Goal: Information Seeking & Learning: Learn about a topic

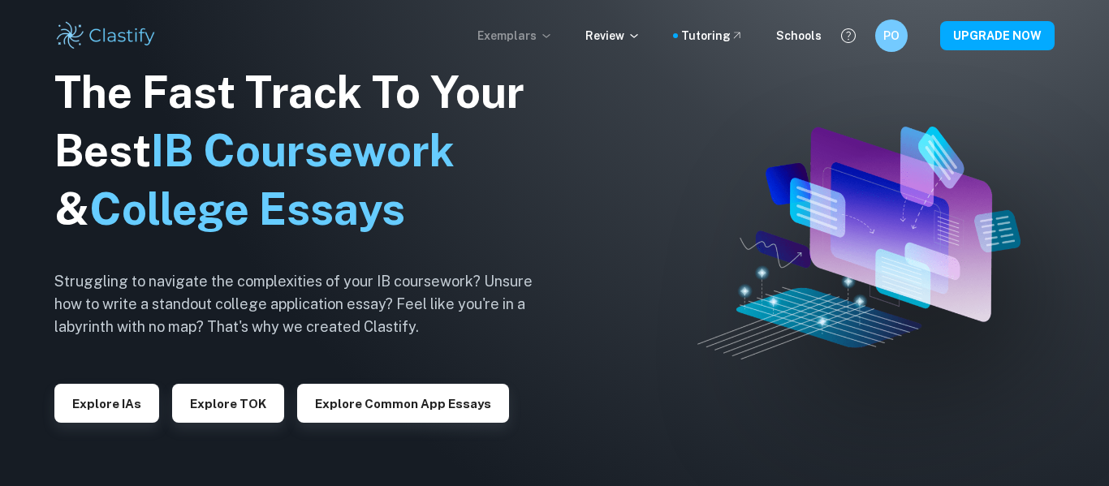
click at [549, 36] on icon at bounding box center [545, 36] width 7 height 4
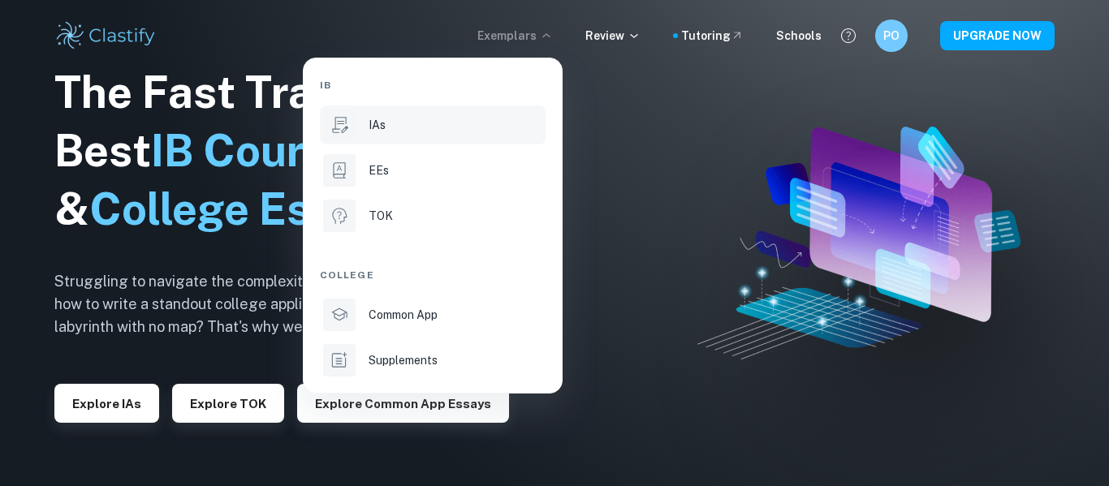
click at [444, 114] on li "IAs" at bounding box center [433, 125] width 226 height 39
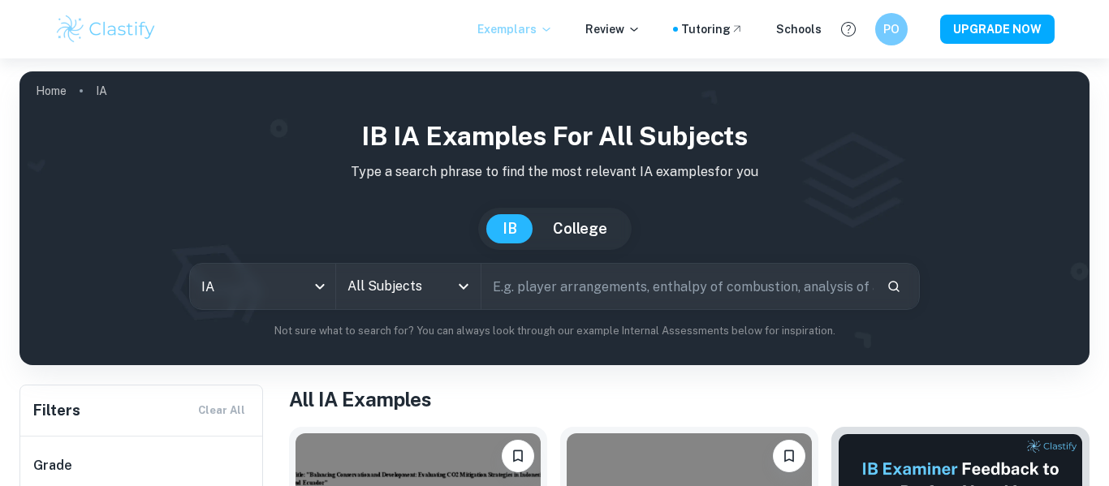
scroll to position [118, 0]
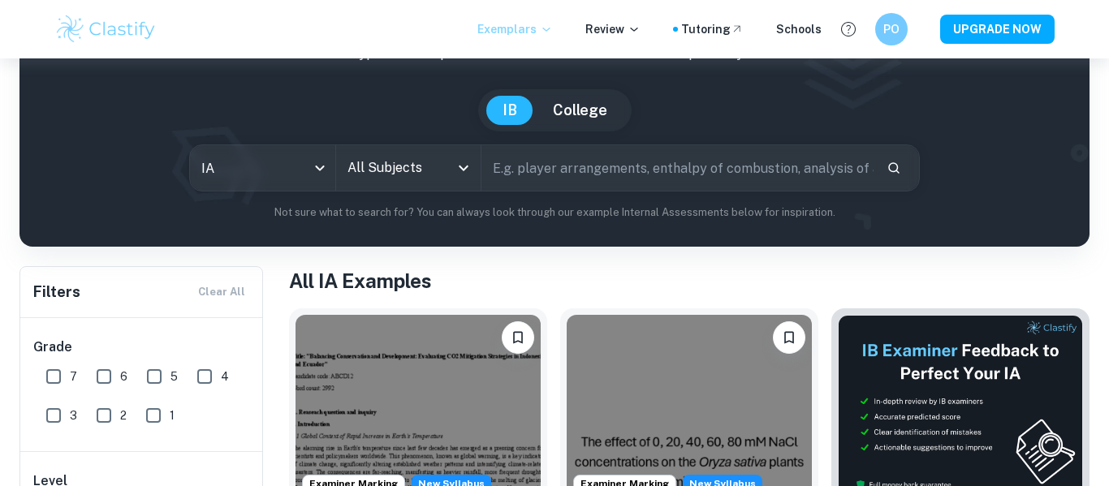
click at [454, 169] on icon "Open" at bounding box center [463, 167] width 19 height 19
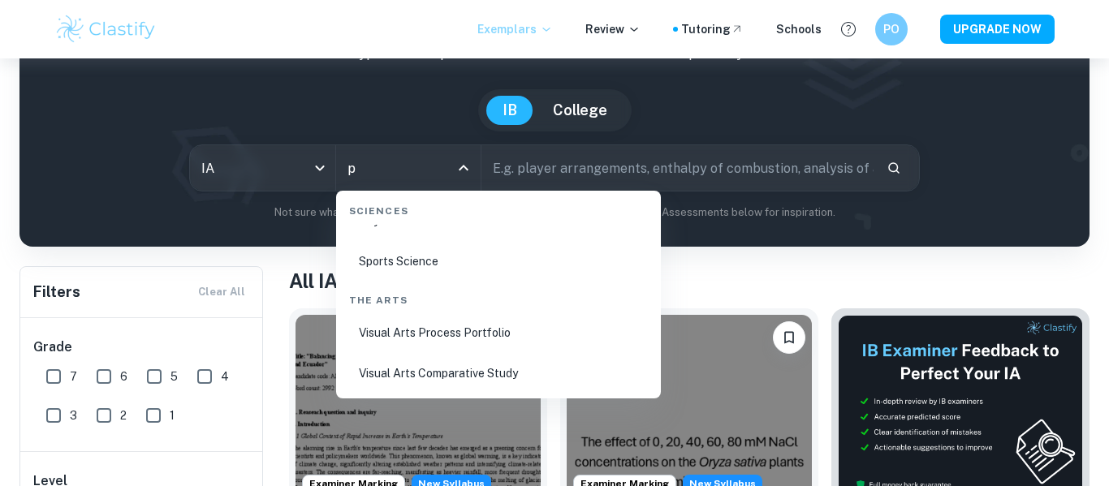
scroll to position [0, 0]
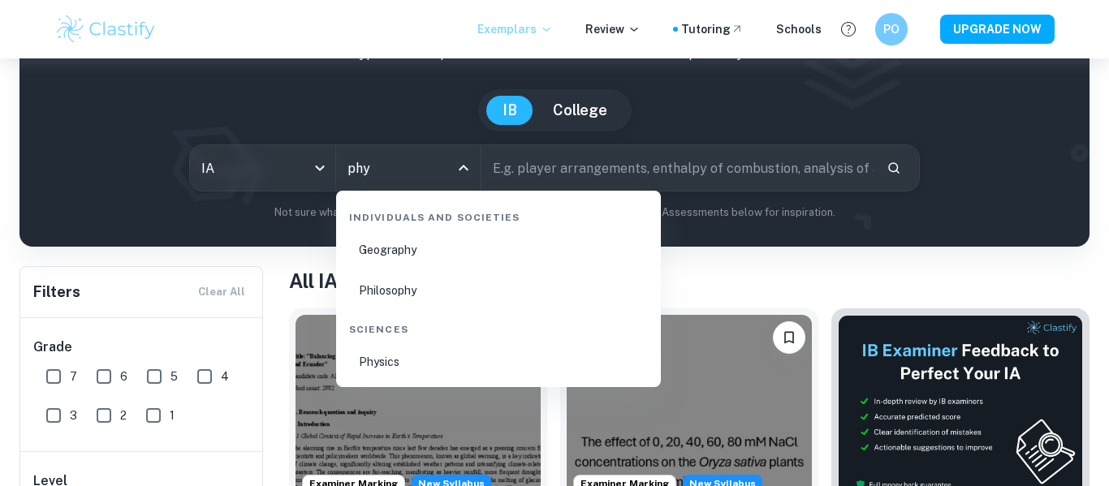
click at [385, 358] on li "Physics" at bounding box center [498, 361] width 312 height 37
type input "Physics"
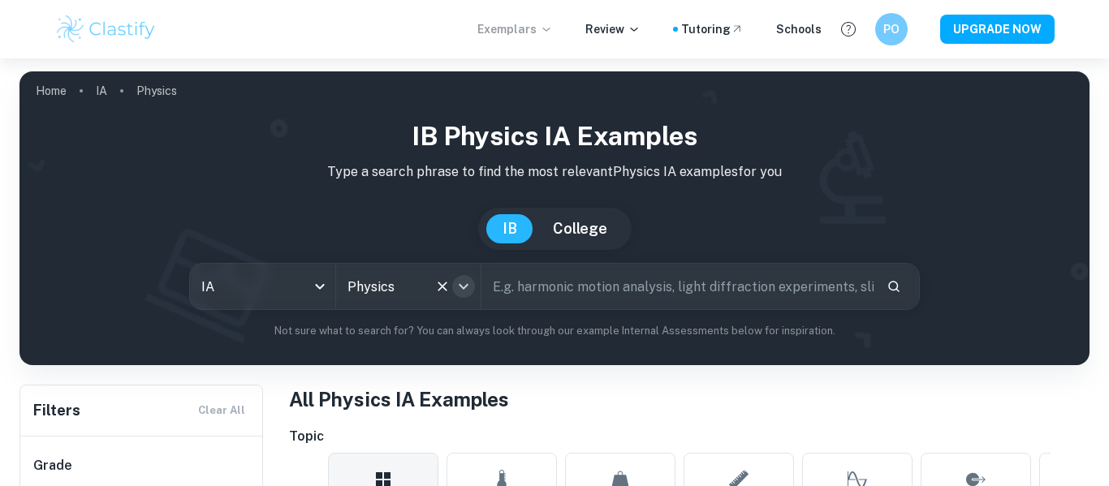
click at [465, 289] on icon "Open" at bounding box center [463, 286] width 19 height 19
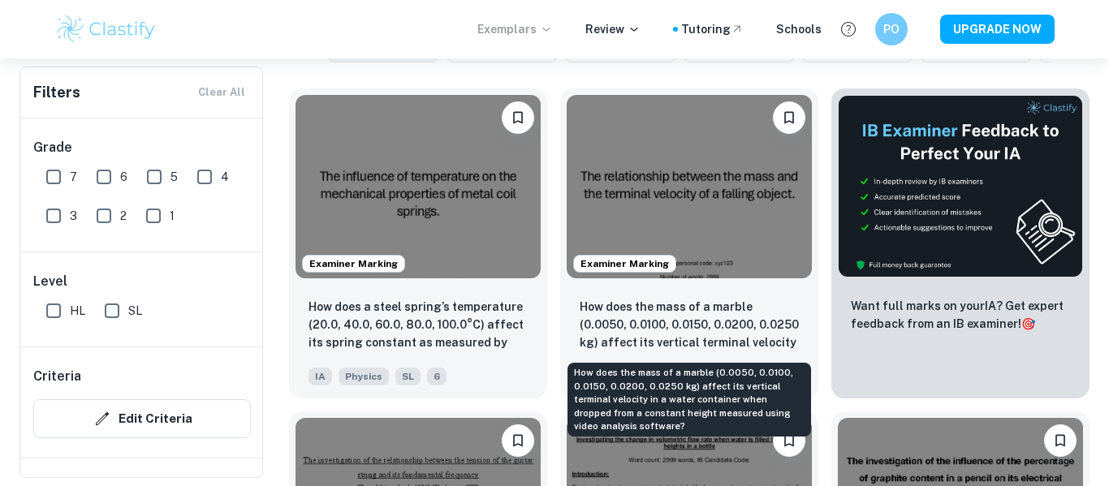
scroll to position [477, 0]
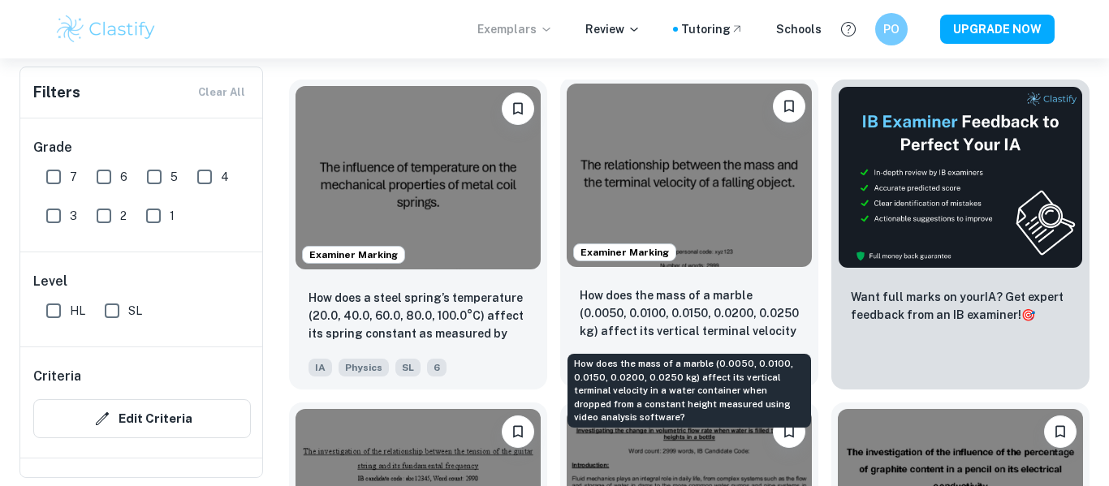
click at [678, 296] on p "How does the mass of a marble (0.0050, 0.0100, 0.0150, 0.0200, 0.0250 kg) affec…" at bounding box center [688, 313] width 219 height 55
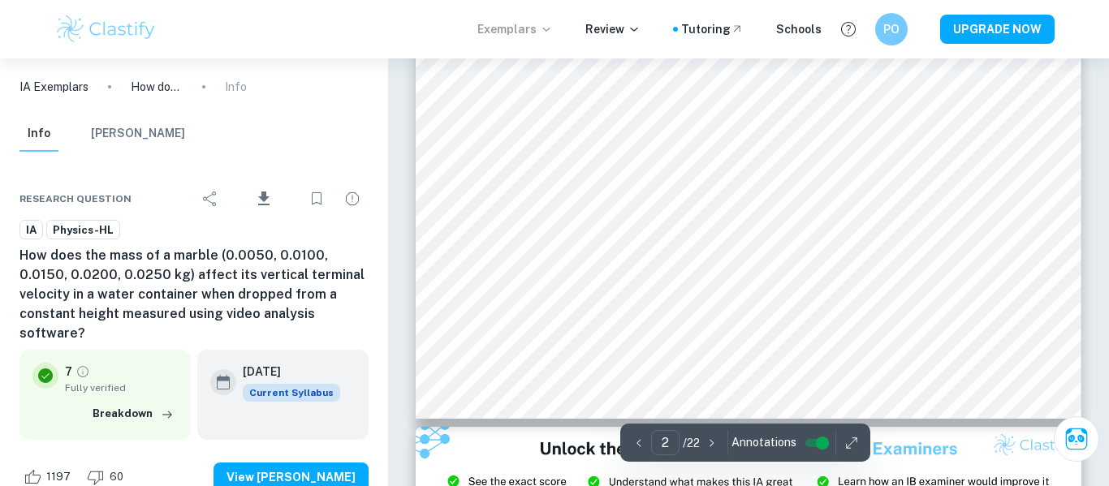
scroll to position [1651, 0]
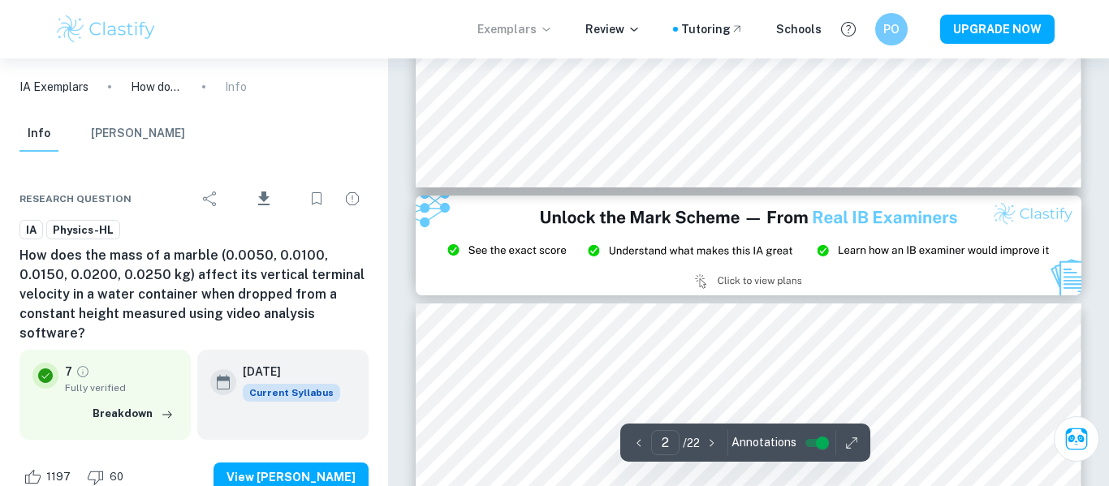
type input "3"
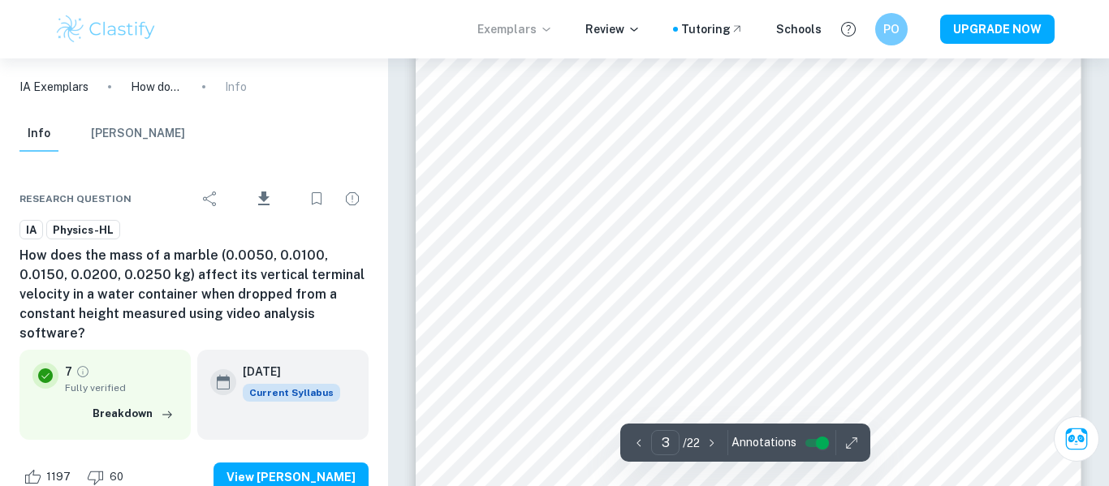
scroll to position [2218, 0]
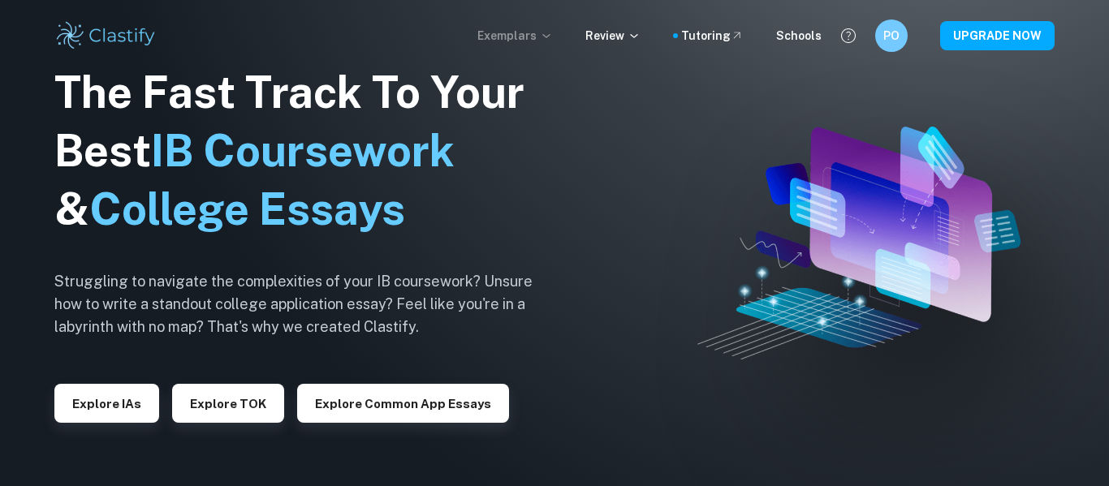
click at [553, 32] on icon at bounding box center [546, 35] width 13 height 13
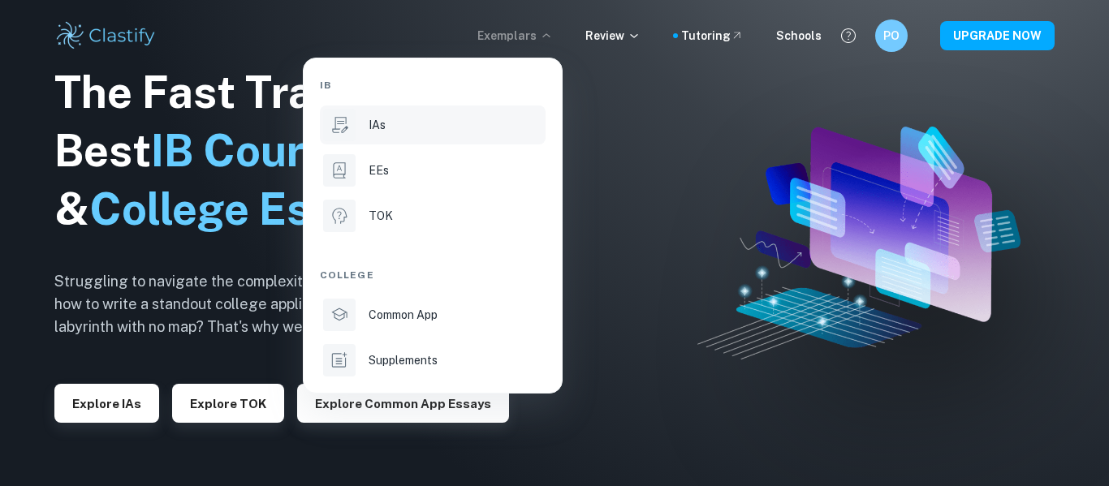
click at [419, 136] on li "IAs" at bounding box center [433, 125] width 226 height 39
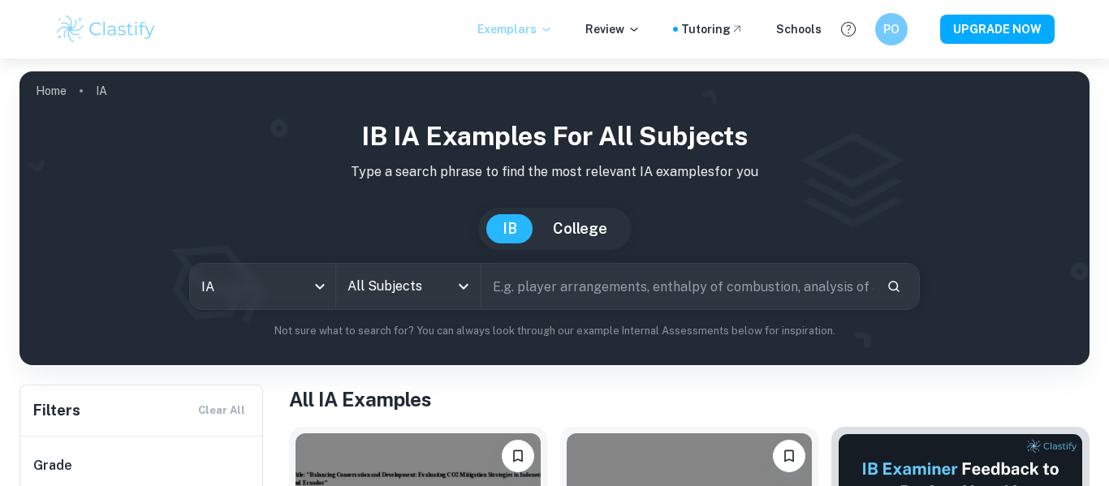
click at [384, 284] on input "All Subjects" at bounding box center [396, 286] width 106 height 31
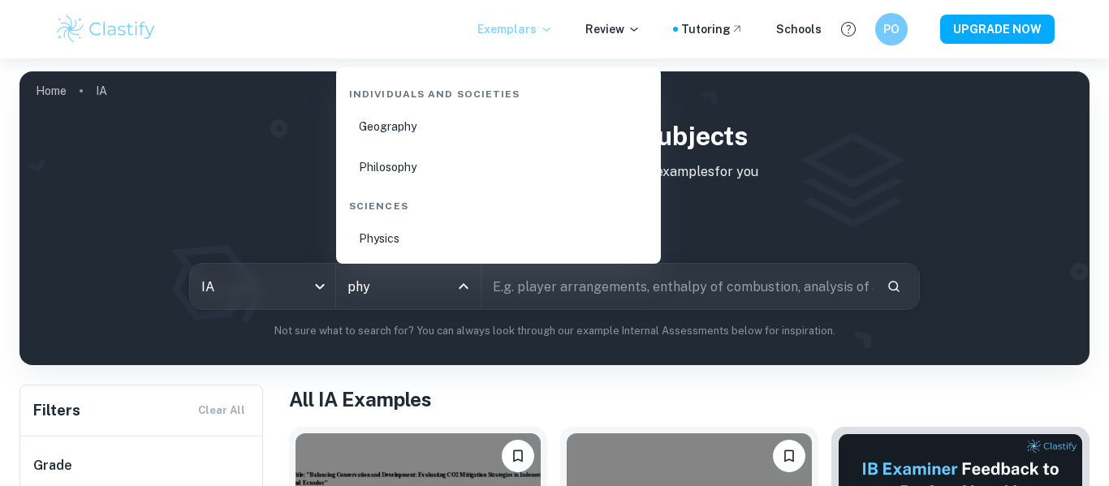
click at [410, 224] on li "Physics" at bounding box center [498, 238] width 312 height 37
type input "Physics"
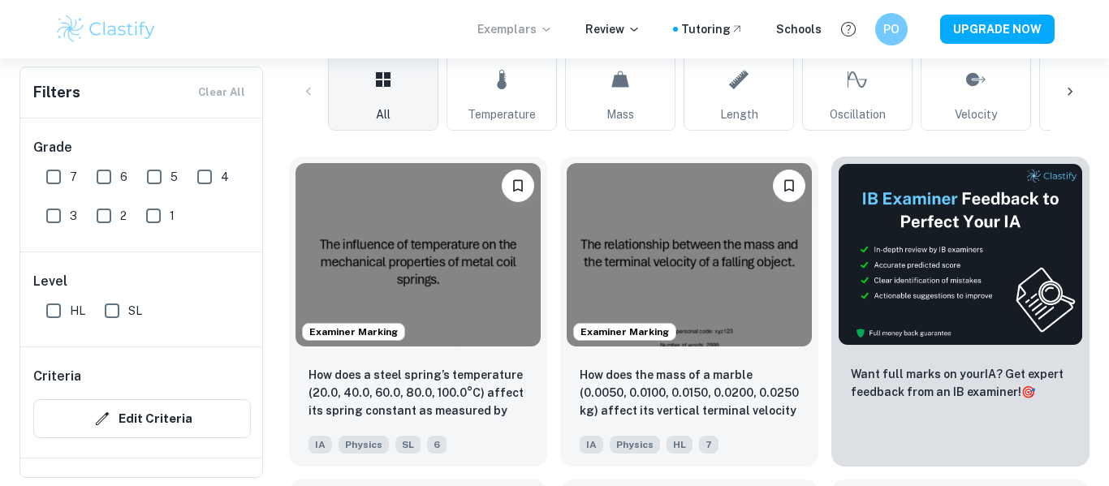
scroll to position [443, 0]
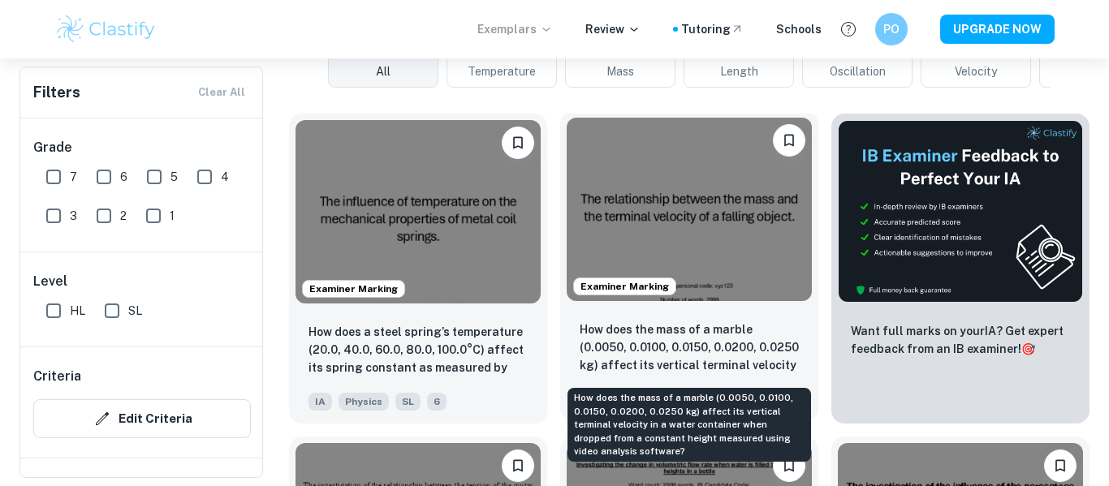
click at [637, 331] on p "How does the mass of a marble (0.0050, 0.0100, 0.0150, 0.0200, 0.0250 kg) affec…" at bounding box center [688, 348] width 219 height 55
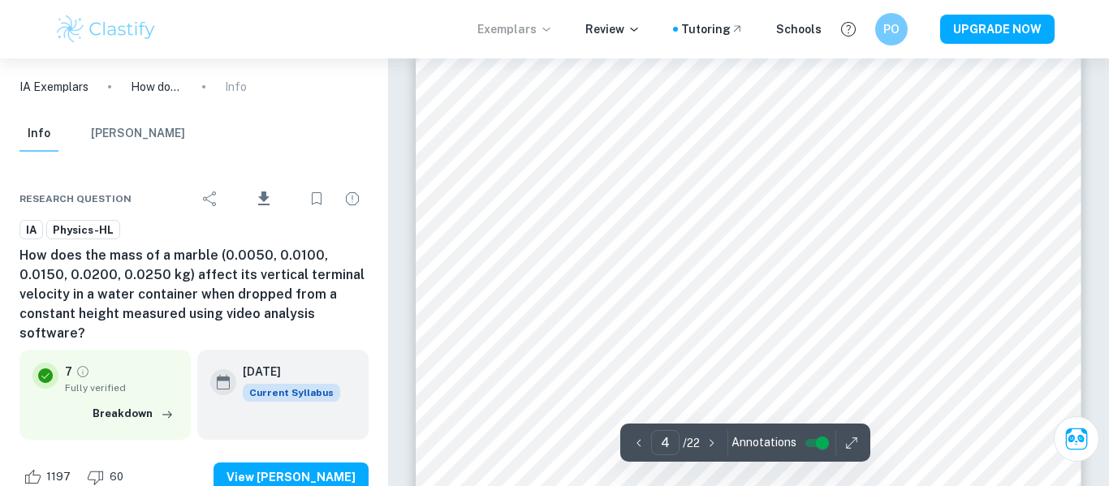
scroll to position [3092, 0]
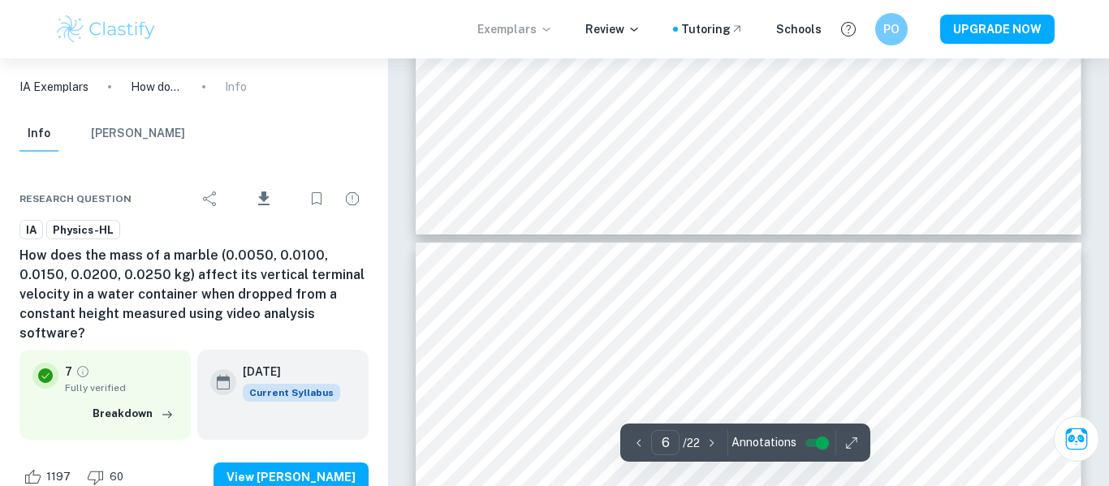
type input "5"
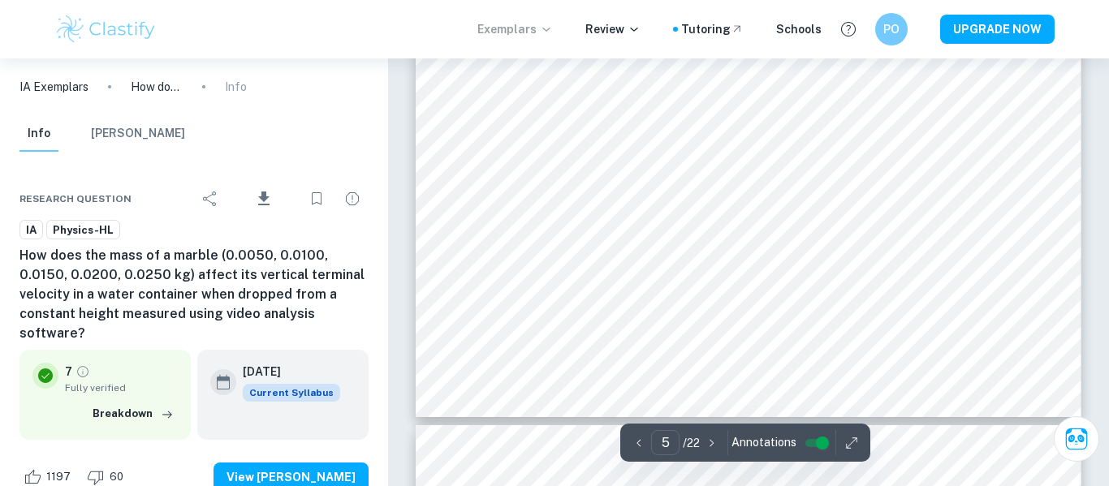
scroll to position [4607, 0]
